Goal: Information Seeking & Learning: Understand process/instructions

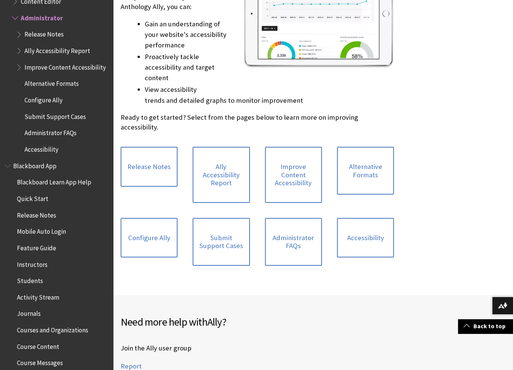
scroll to position [188, 0]
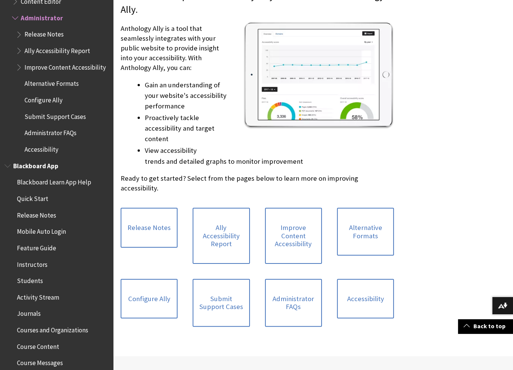
click at [26, 201] on span "Quick Start" at bounding box center [32, 198] width 31 height 10
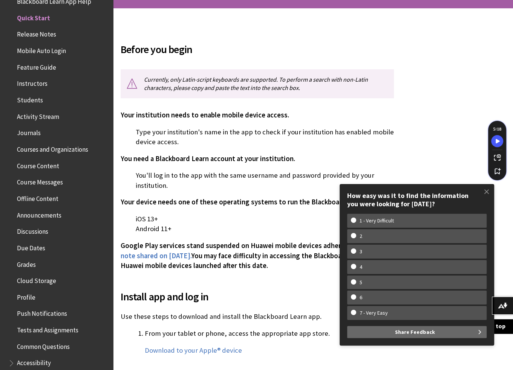
scroll to position [151, 0]
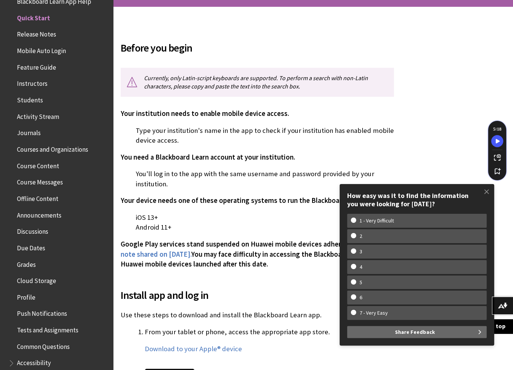
click at [37, 81] on span "Instructors" at bounding box center [32, 83] width 31 height 10
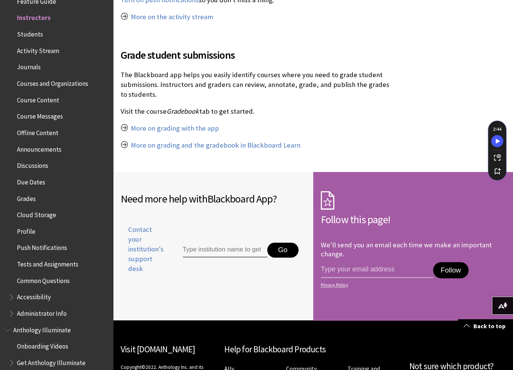
scroll to position [1018, 0]
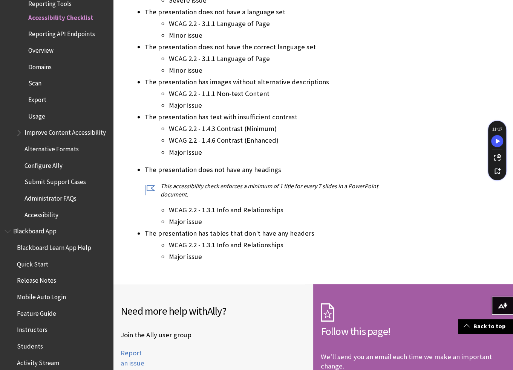
scroll to position [3651, 0]
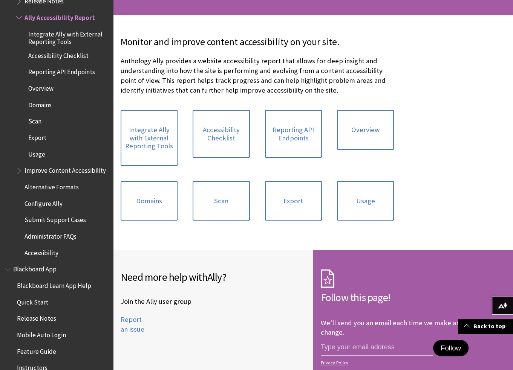
scroll to position [151, 0]
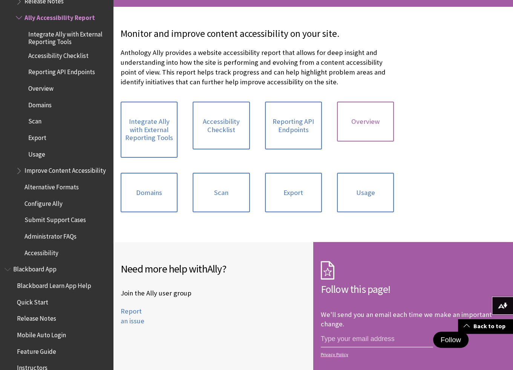
click at [355, 119] on link "Overview" at bounding box center [365, 122] width 57 height 40
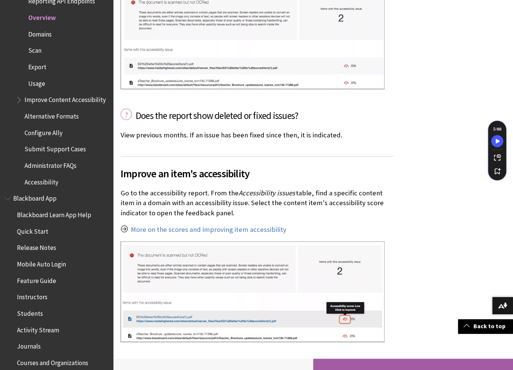
scroll to position [1847, 0]
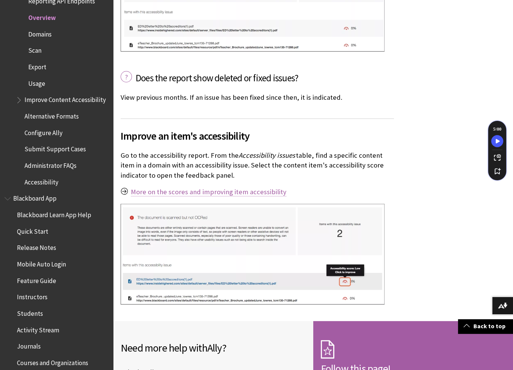
click at [252, 188] on link "More on the scores and improving item accessibility" at bounding box center [209, 192] width 156 height 9
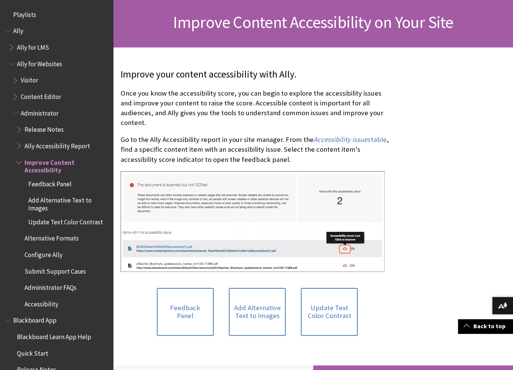
click at [18, 161] on span "Book outline for Anthology Ally Help" at bounding box center [20, 160] width 8 height 9
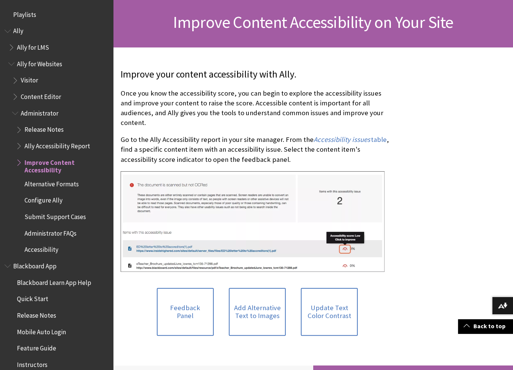
click at [43, 234] on span "Administrator FAQs" at bounding box center [50, 232] width 52 height 10
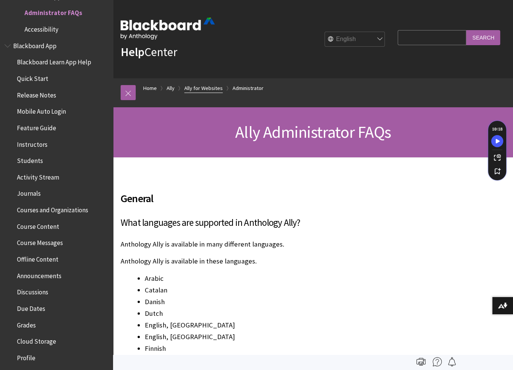
click at [203, 89] on link "Ally for Websites" at bounding box center [203, 88] width 38 height 9
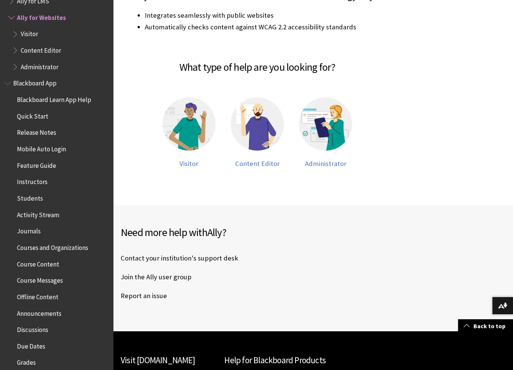
scroll to position [151, 0]
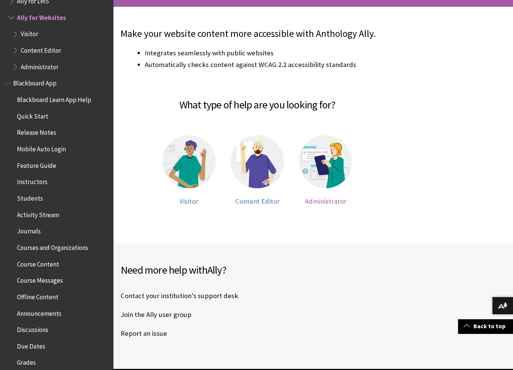
click at [319, 171] on img at bounding box center [325, 161] width 53 height 53
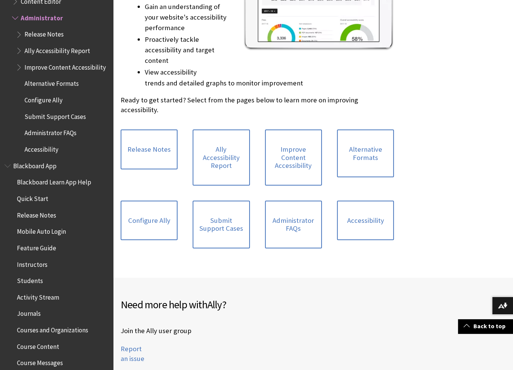
scroll to position [302, 0]
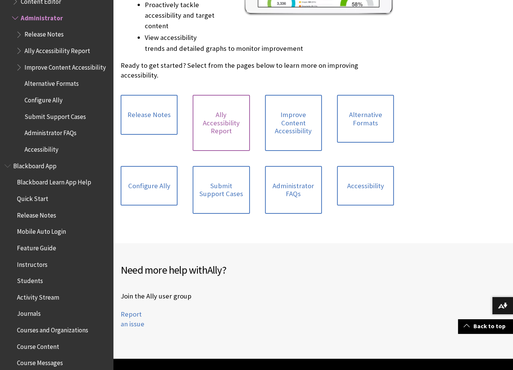
click at [227, 124] on link "Ally Accessibility Report" at bounding box center [221, 123] width 57 height 56
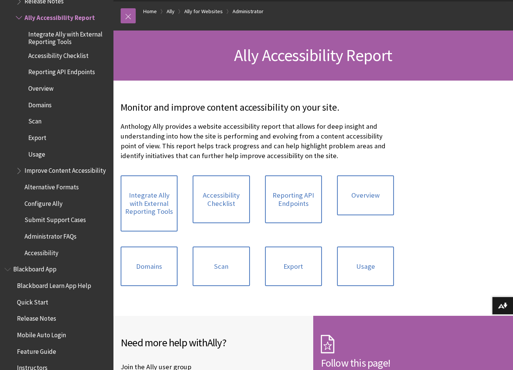
scroll to position [74, 0]
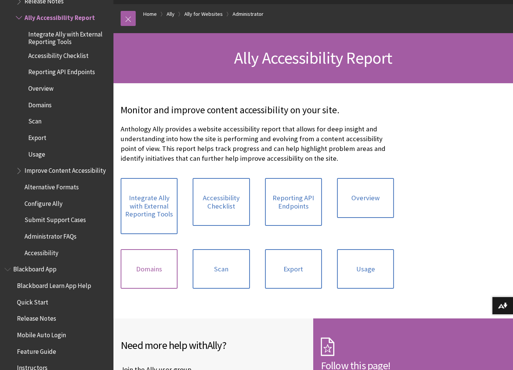
click at [157, 269] on link "Domains" at bounding box center [149, 269] width 57 height 40
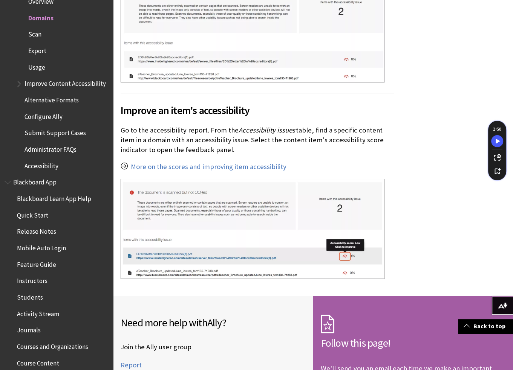
scroll to position [1432, 0]
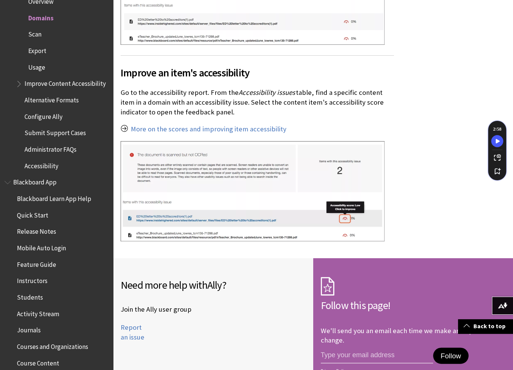
click at [346, 220] on img at bounding box center [253, 191] width 264 height 100
click at [148, 130] on link "More on the scores and improving item accessibility" at bounding box center [209, 129] width 156 height 9
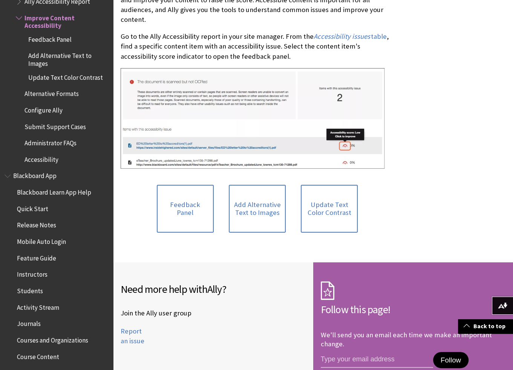
scroll to position [226, 0]
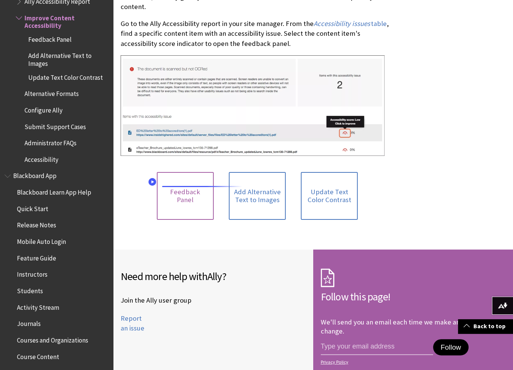
click at [192, 178] on link "Feedback Panel" at bounding box center [185, 196] width 57 height 48
click at [204, 172] on link "Feedback Panel" at bounding box center [185, 196] width 57 height 48
